Goal: Check status: Check status

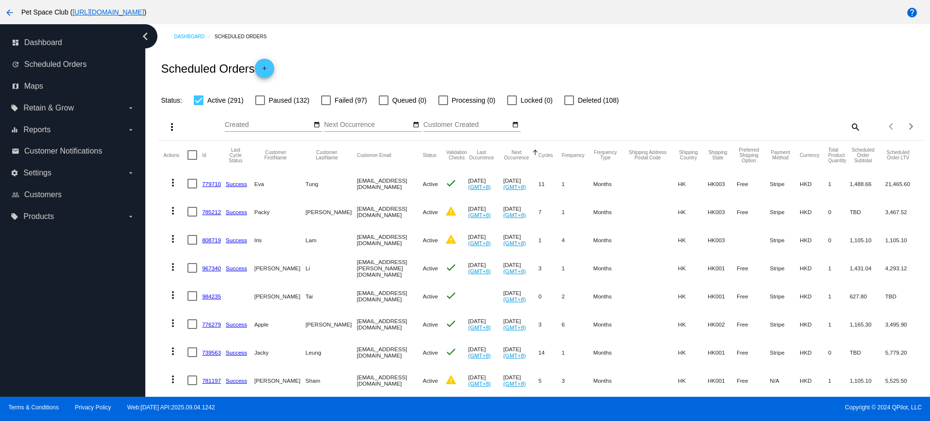
click at [849, 125] on mat-icon "search" at bounding box center [855, 126] width 12 height 15
click at [758, 120] on div "Search" at bounding box center [765, 122] width 191 height 19
paste input "793110"
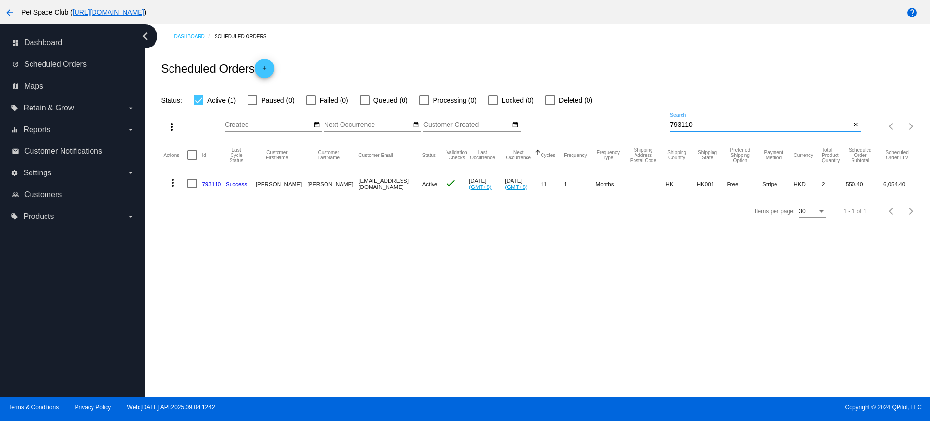
drag, startPoint x: 698, startPoint y: 122, endPoint x: 661, endPoint y: 122, distance: 36.8
click at [661, 122] on div "more_vert Sep Jan Feb Mar Apr 1" at bounding box center [540, 123] width 765 height 34
paste input "76279"
drag, startPoint x: 700, startPoint y: 126, endPoint x: 644, endPoint y: 126, distance: 56.2
click at [644, 126] on div "more_vert Sep Jan Feb Mar Apr 1" at bounding box center [540, 123] width 765 height 34
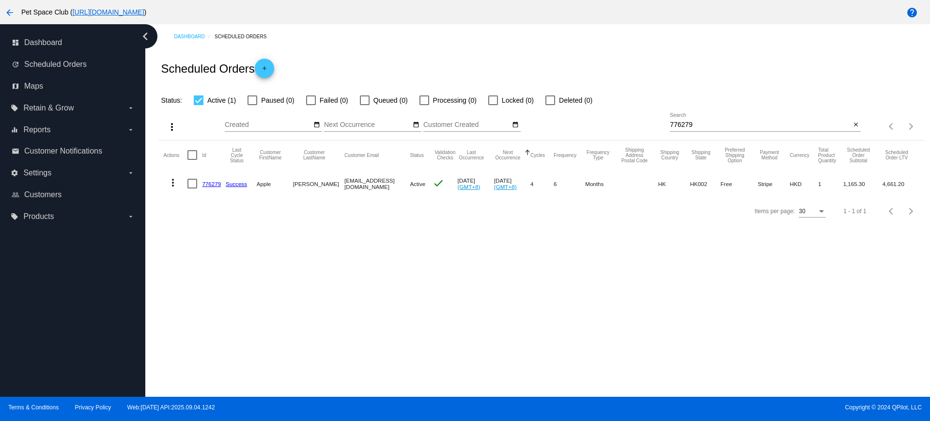
click at [654, 122] on div "more_vert Sep Jan Feb Mar Apr 1" at bounding box center [540, 123] width 765 height 34
click at [718, 125] on input "776279" at bounding box center [760, 125] width 181 height 8
drag, startPoint x: 712, startPoint y: 125, endPoint x: 647, endPoint y: 128, distance: 65.4
click at [646, 127] on div "more_vert Sep Jan Feb Mar Apr 1" at bounding box center [540, 123] width 765 height 34
paste input "liuelaine2003@yahoo.com.hk"
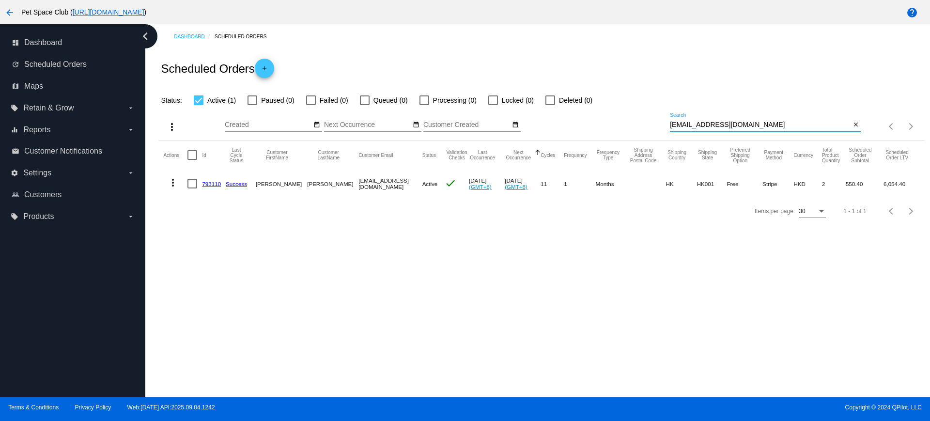
type input "liuelaine2003@yahoo.com.hk"
drag, startPoint x: 210, startPoint y: 184, endPoint x: 552, endPoint y: 281, distance: 355.4
click at [552, 281] on div "Dashboard Scheduled Orders Scheduled Orders add Status: Active (1) Paused (0) F…" at bounding box center [537, 210] width 784 height 372
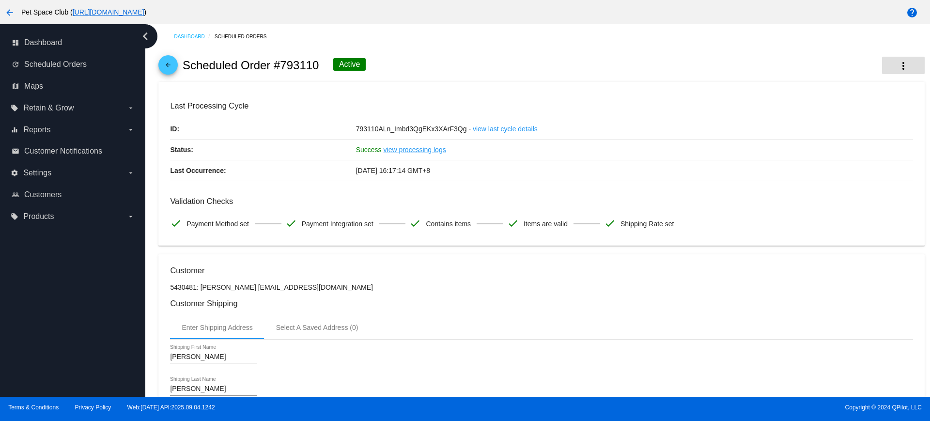
click at [897, 66] on mat-icon "more_vert" at bounding box center [903, 66] width 12 height 12
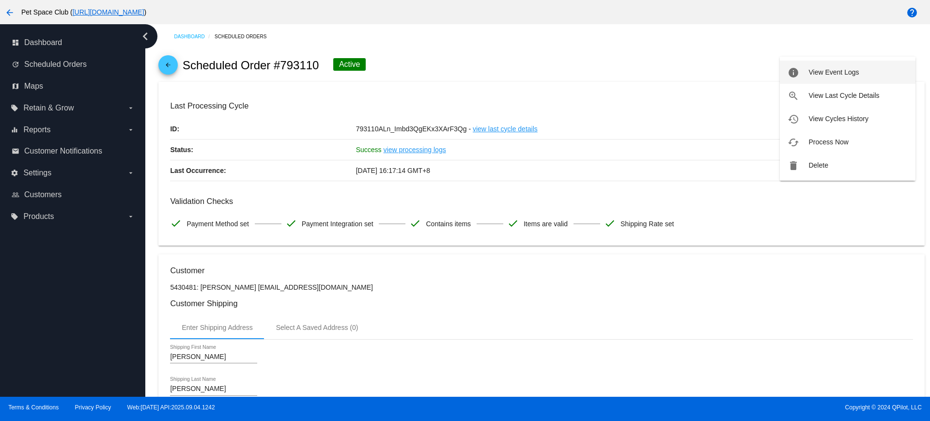
click at [853, 71] on span "View Event Logs" at bounding box center [833, 72] width 50 height 8
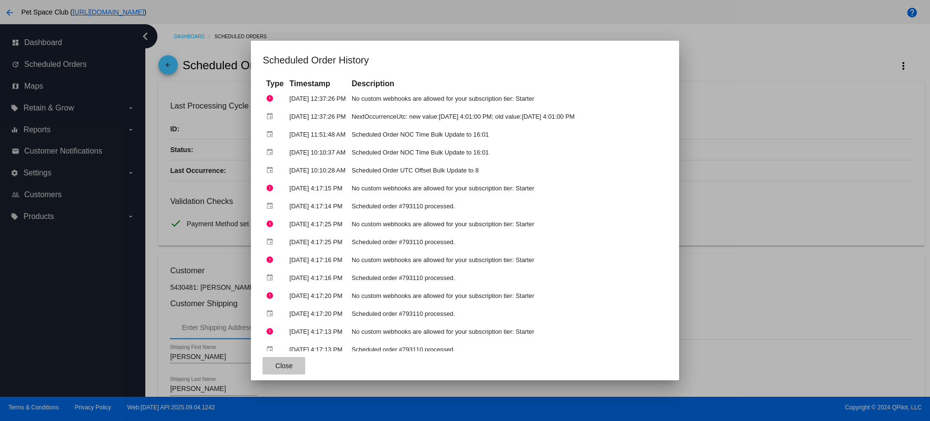
click at [268, 370] on button "Close" at bounding box center [283, 365] width 43 height 17
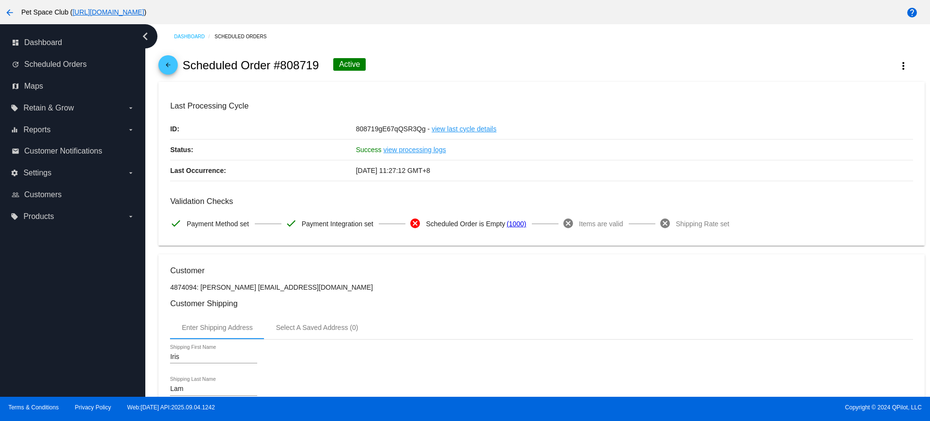
click at [152, 150] on div "Dashboard Scheduled Orders arrow_back Scheduled Order #808719 Active more_vert …" at bounding box center [537, 210] width 784 height 372
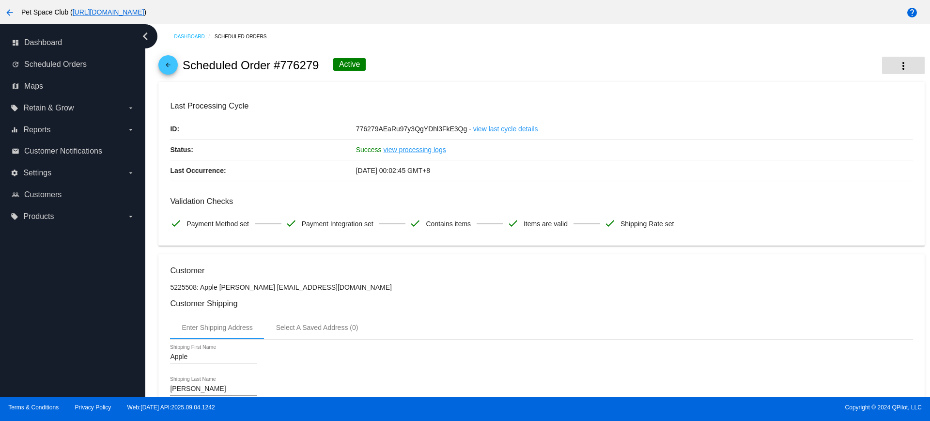
click at [897, 71] on mat-icon "more_vert" at bounding box center [903, 66] width 12 height 12
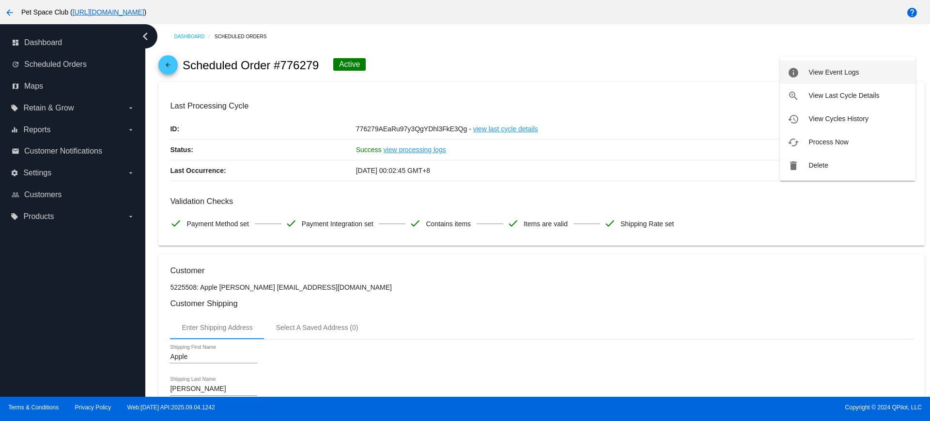
click at [835, 72] on span "View Event Logs" at bounding box center [833, 72] width 50 height 8
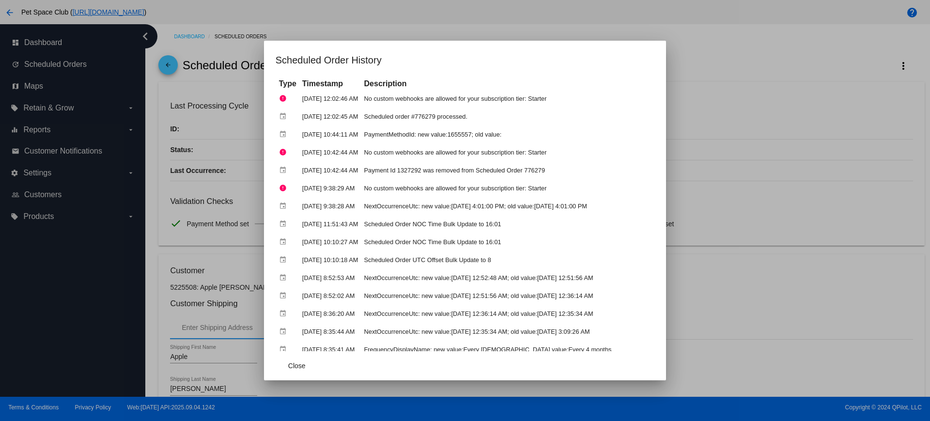
click at [771, 107] on div at bounding box center [465, 210] width 930 height 421
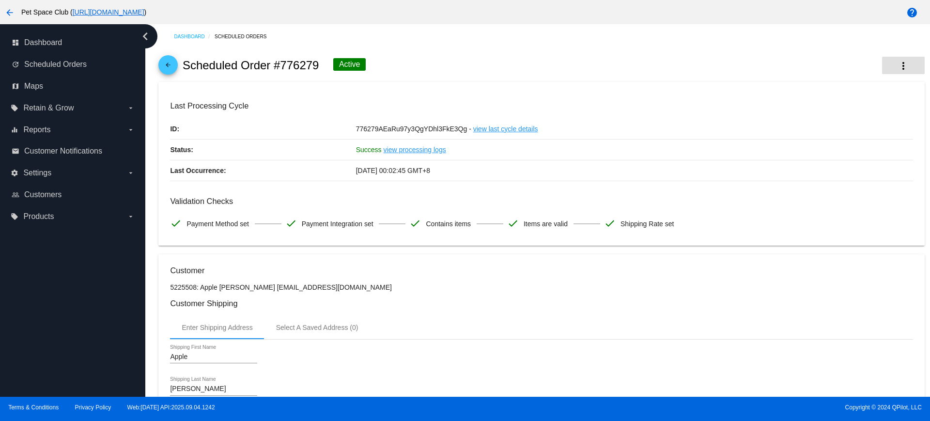
click at [902, 66] on button "more_vert" at bounding box center [903, 65] width 43 height 17
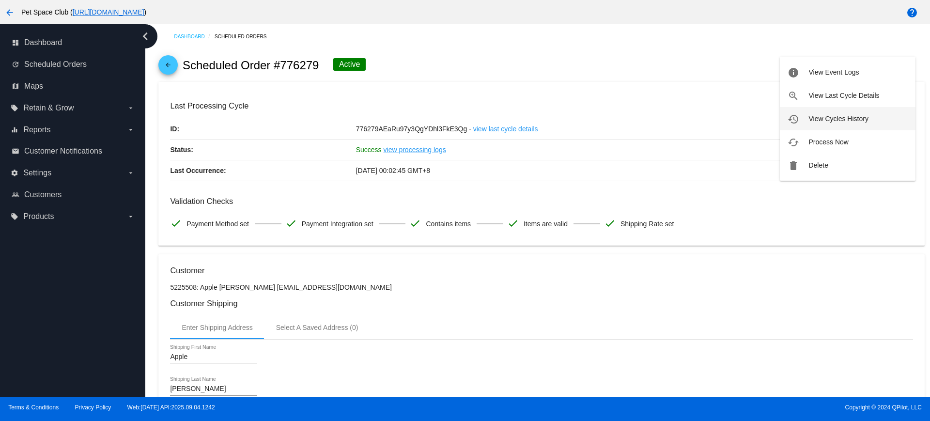
click at [824, 116] on span "View Cycles History" at bounding box center [838, 119] width 60 height 8
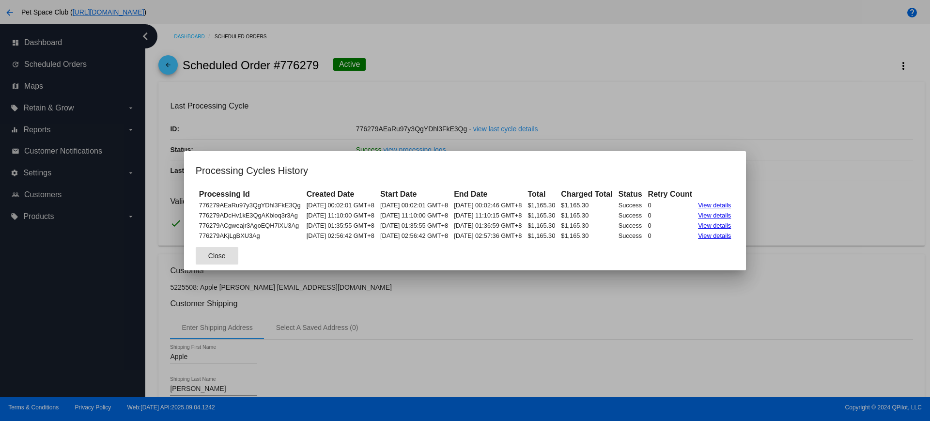
click at [208, 256] on span "Close" at bounding box center [216, 256] width 17 height 8
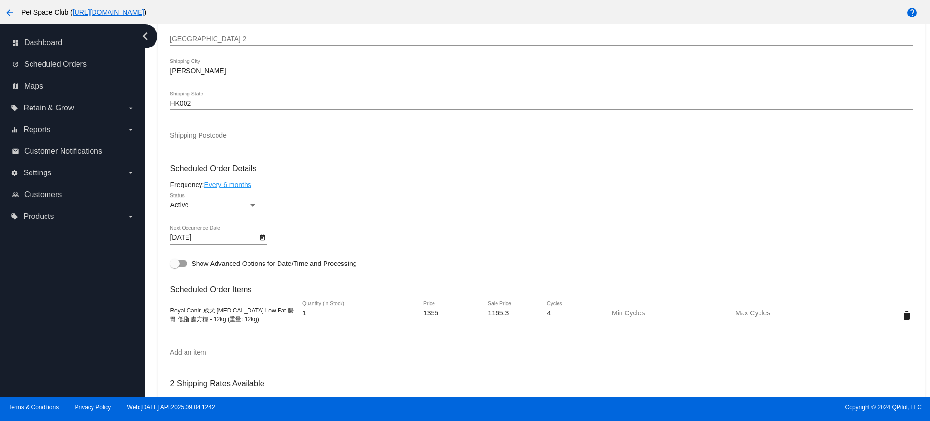
scroll to position [484, 0]
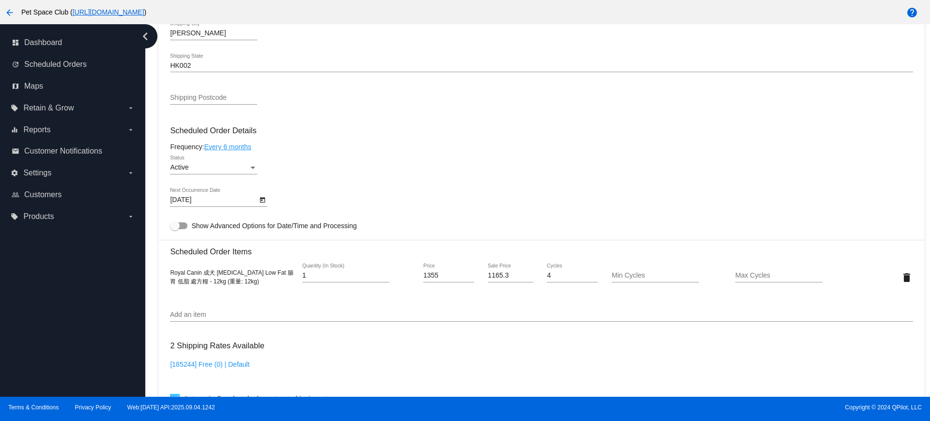
drag, startPoint x: 155, startPoint y: 174, endPoint x: 167, endPoint y: 173, distance: 11.7
click at [155, 174] on div "Dashboard Scheduled Orders arrow_back Scheduled Order #776279 Active more_vert …" at bounding box center [541, 139] width 777 height 1198
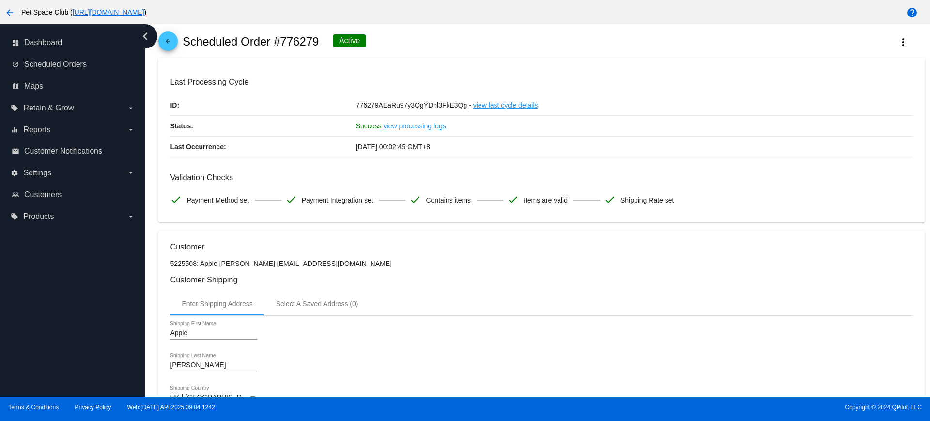
scroll to position [0, 0]
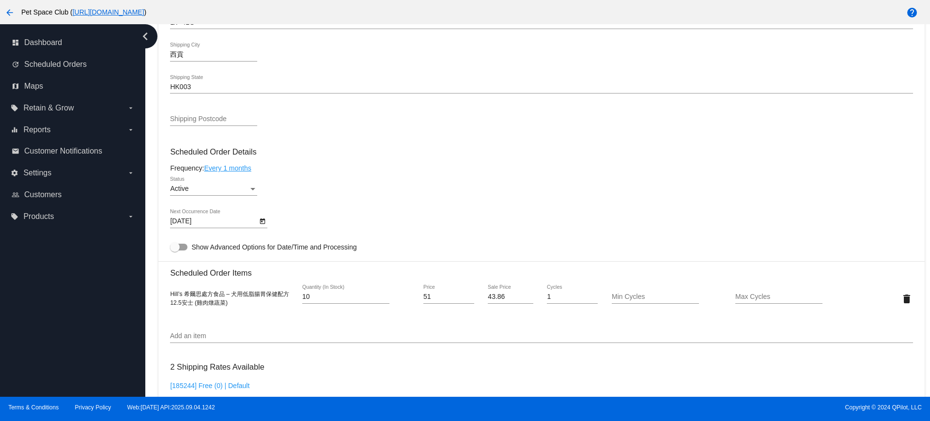
scroll to position [484, 0]
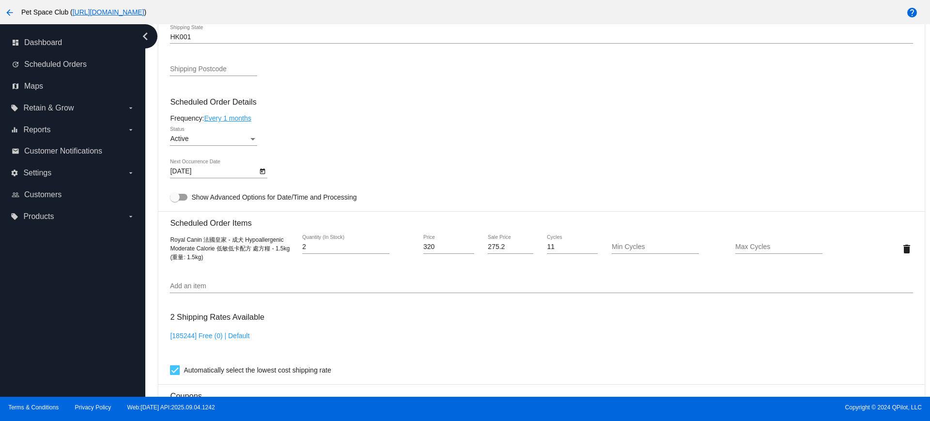
scroll to position [545, 0]
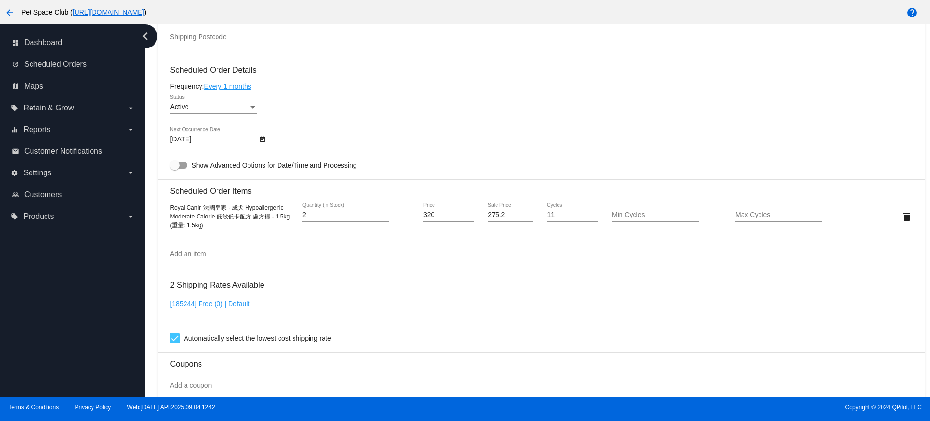
click at [263, 139] on icon "Open calendar" at bounding box center [262, 140] width 7 height 12
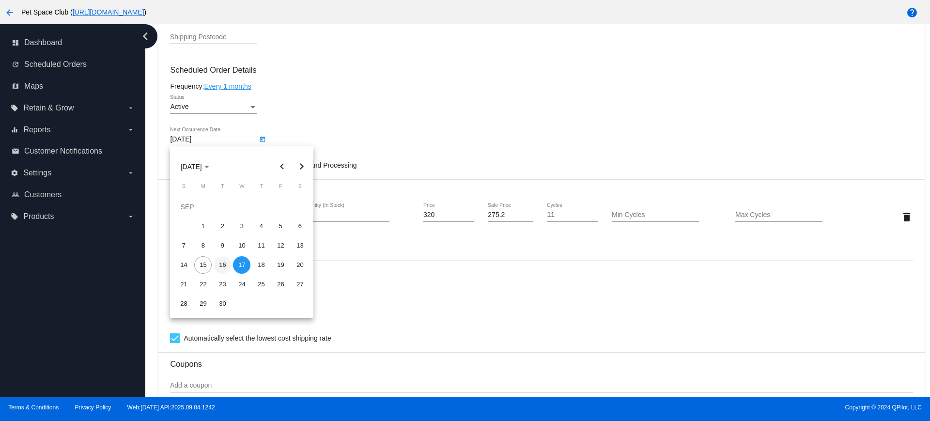
click at [227, 262] on div "16" at bounding box center [222, 264] width 17 height 17
type input "[DATE]"
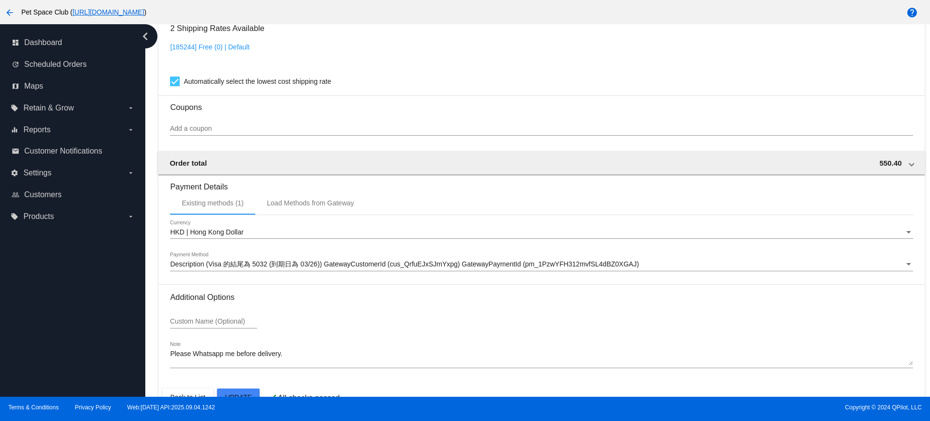
scroll to position [826, 0]
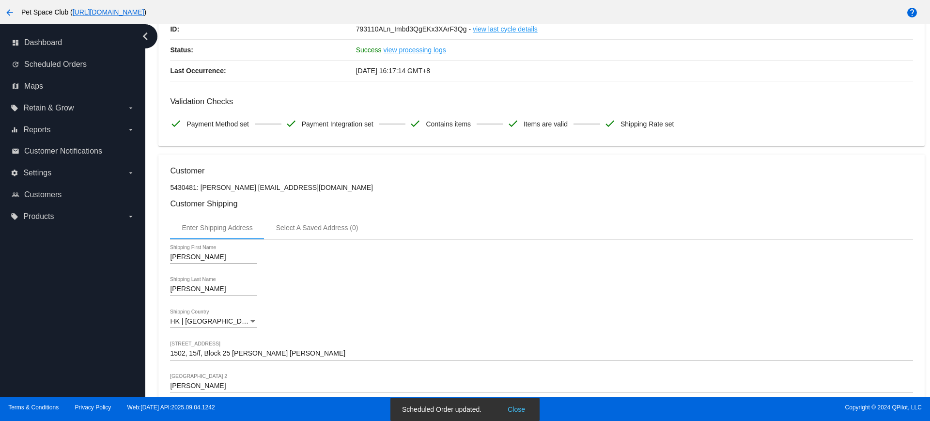
scroll to position [0, 0]
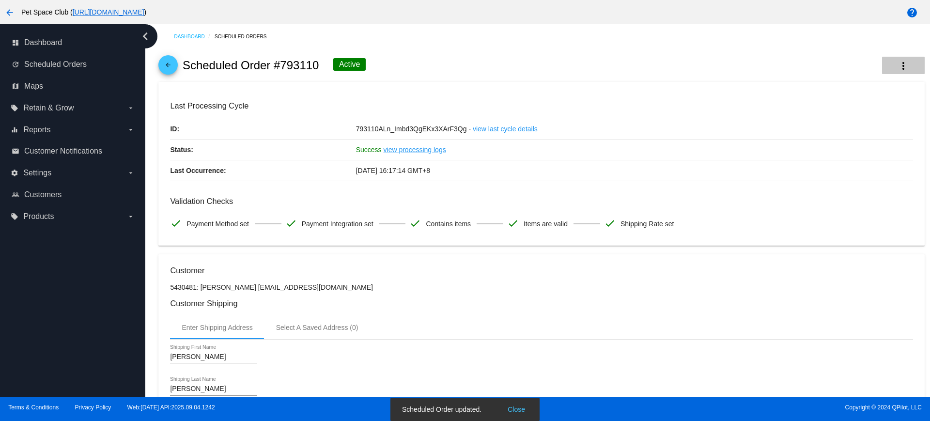
click at [897, 62] on mat-icon "more_vert" at bounding box center [903, 66] width 12 height 12
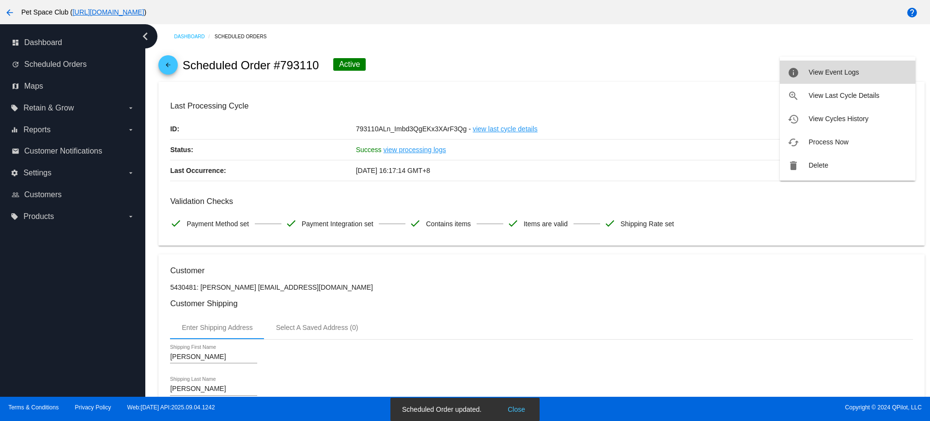
click at [820, 76] on span "View Event Logs" at bounding box center [833, 72] width 50 height 8
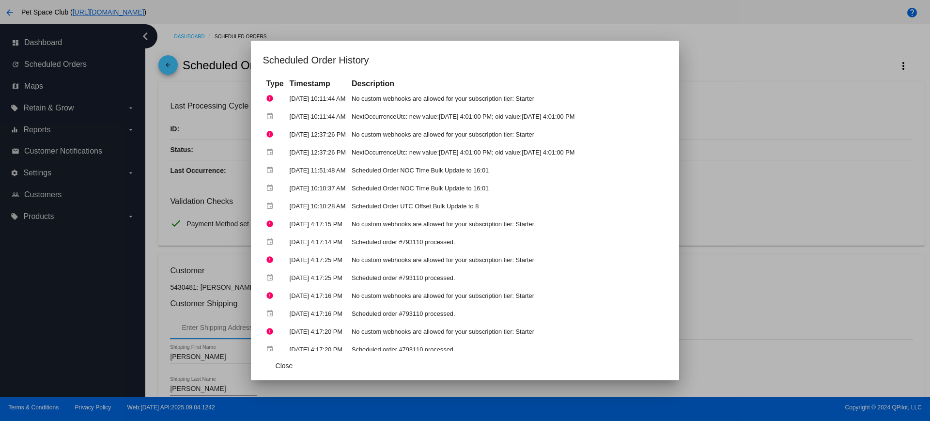
click at [754, 103] on div at bounding box center [465, 210] width 930 height 421
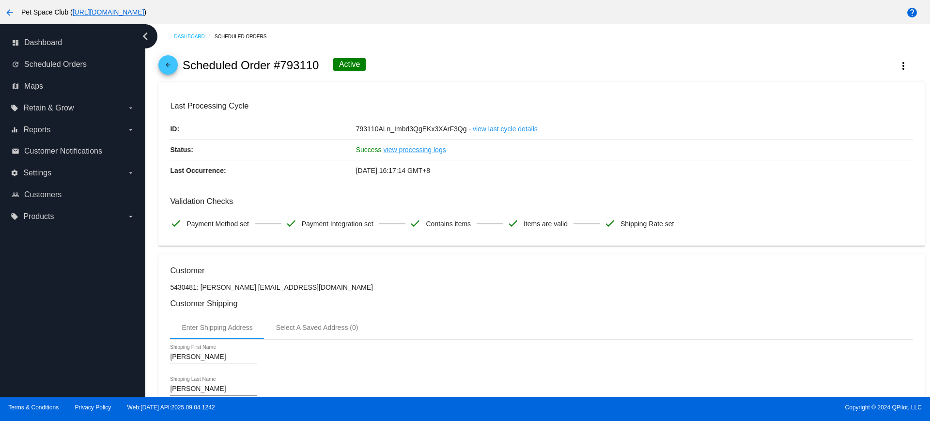
drag, startPoint x: 318, startPoint y: 67, endPoint x: 275, endPoint y: 65, distance: 42.2
click at [275, 65] on h2 "Scheduled Order #793110" at bounding box center [251, 66] width 137 height 14
copy h2 "#793110"
click at [501, 64] on div "arrow_back Scheduled Order #793110 Active more_vert" at bounding box center [540, 65] width 765 height 33
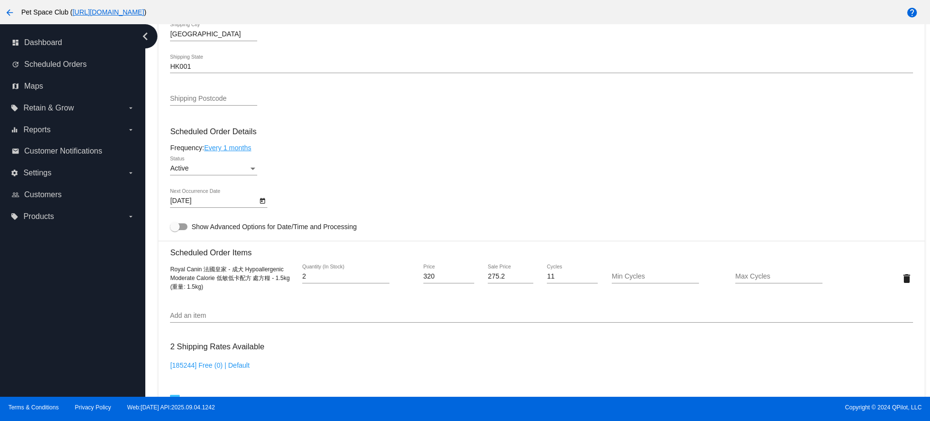
scroll to position [484, 0]
click at [153, 221] on div "Dashboard Scheduled Orders arrow_back Scheduled Order #793110 Active more_vert …" at bounding box center [537, 210] width 784 height 372
